Goal: Find specific page/section: Locate a particular part of the current website

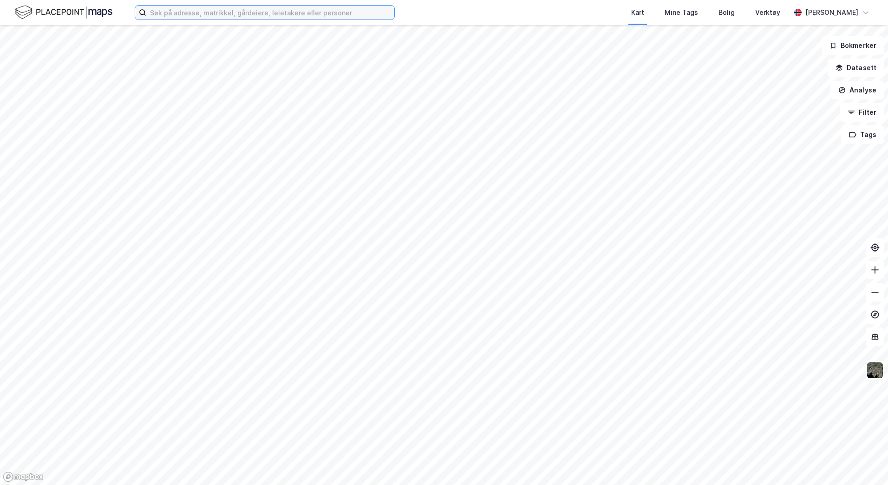
click at [195, 13] on input at bounding box center [270, 13] width 248 height 14
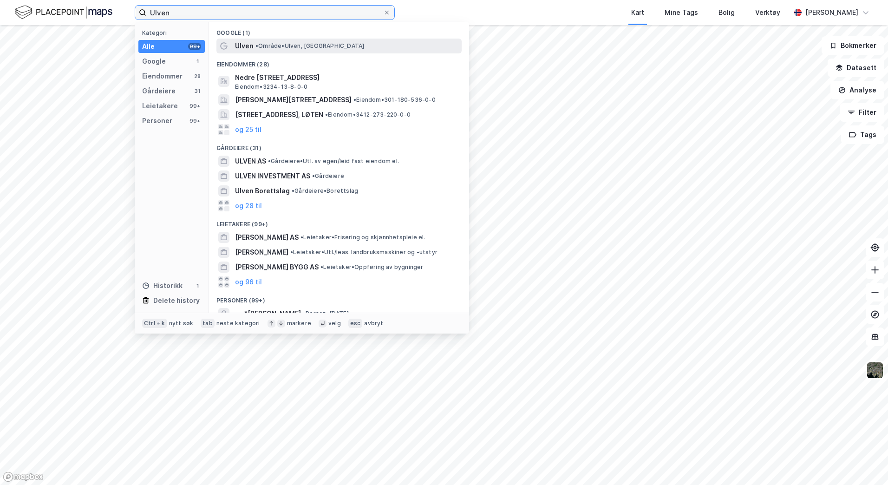
type input "Ulven"
click at [388, 46] on div "Ulven • Område • [GEOGRAPHIC_DATA], [GEOGRAPHIC_DATA]" at bounding box center [347, 45] width 225 height 11
